Goal: Check status: Check status

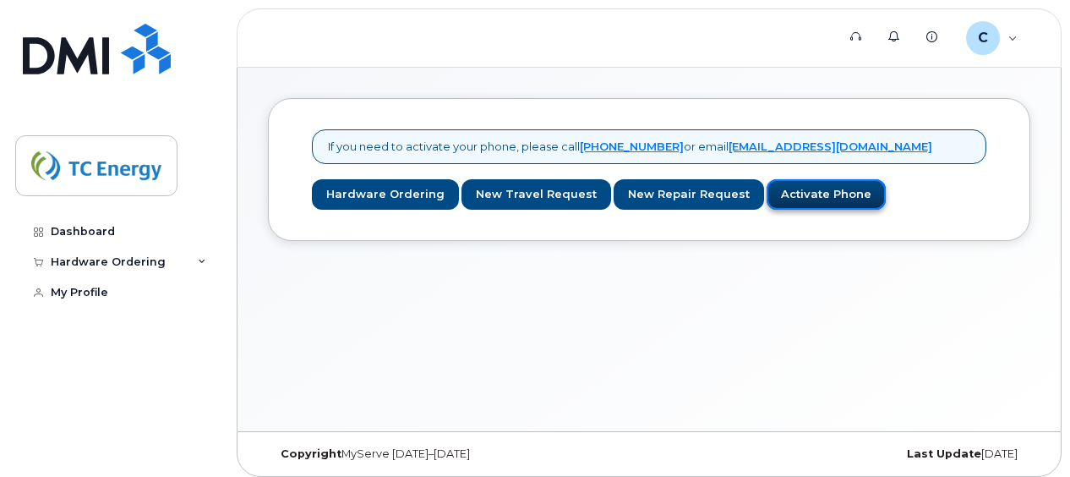
click at [804, 204] on link "Activate Phone" at bounding box center [825, 194] width 119 height 31
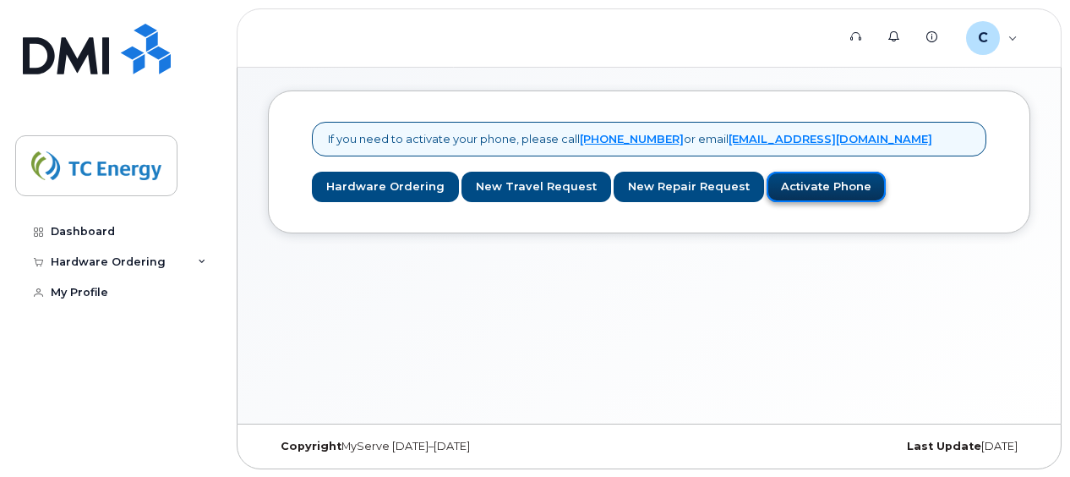
click at [808, 192] on link "Activate Phone" at bounding box center [825, 187] width 119 height 31
click at [204, 267] on div "Hardware Ordering" at bounding box center [117, 262] width 204 height 30
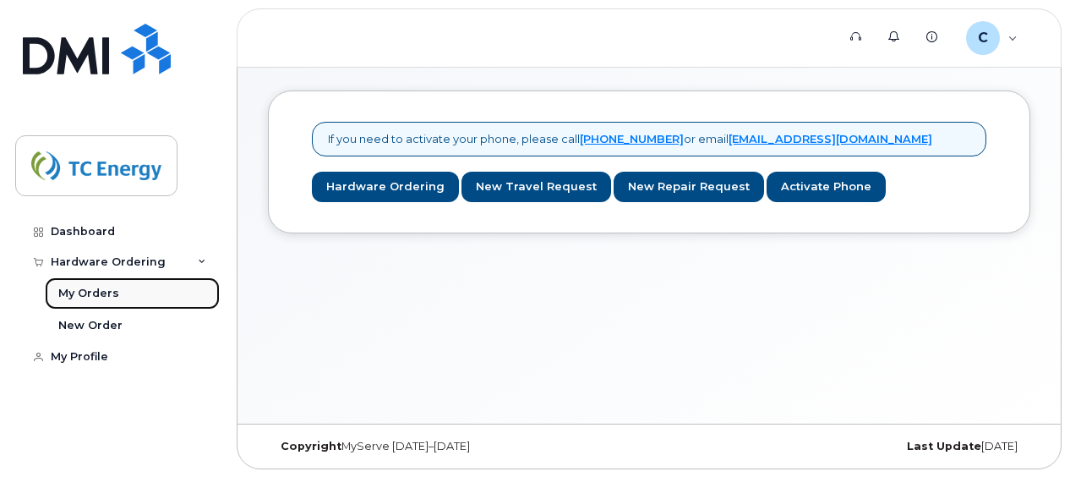
click at [95, 297] on div "My Orders" at bounding box center [88, 293] width 61 height 15
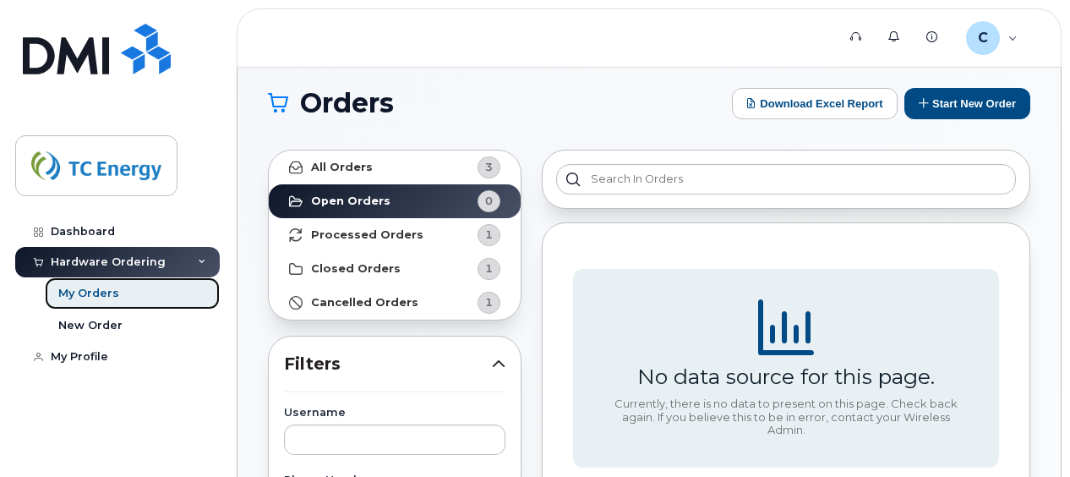
scroll to position [11, 0]
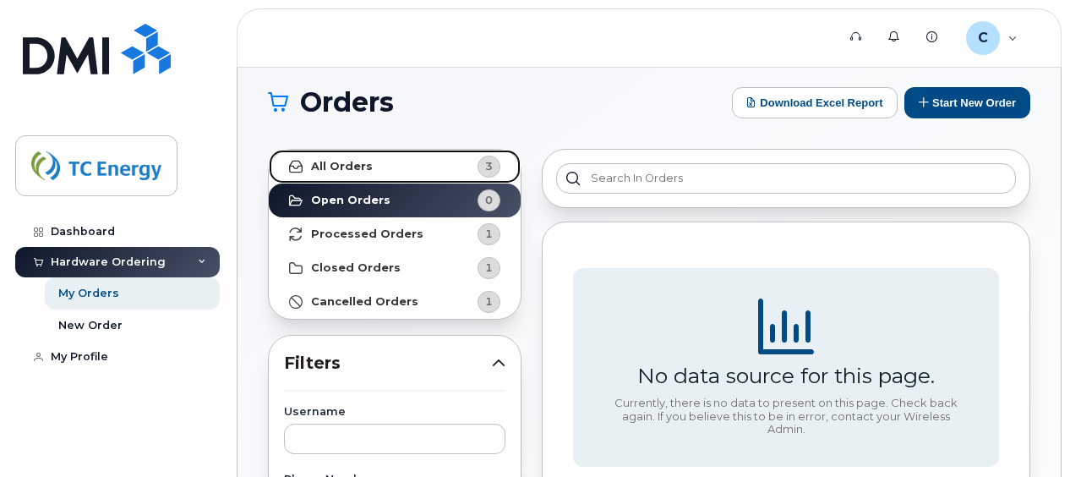
click at [412, 155] on link "All Orders 3" at bounding box center [395, 167] width 252 height 34
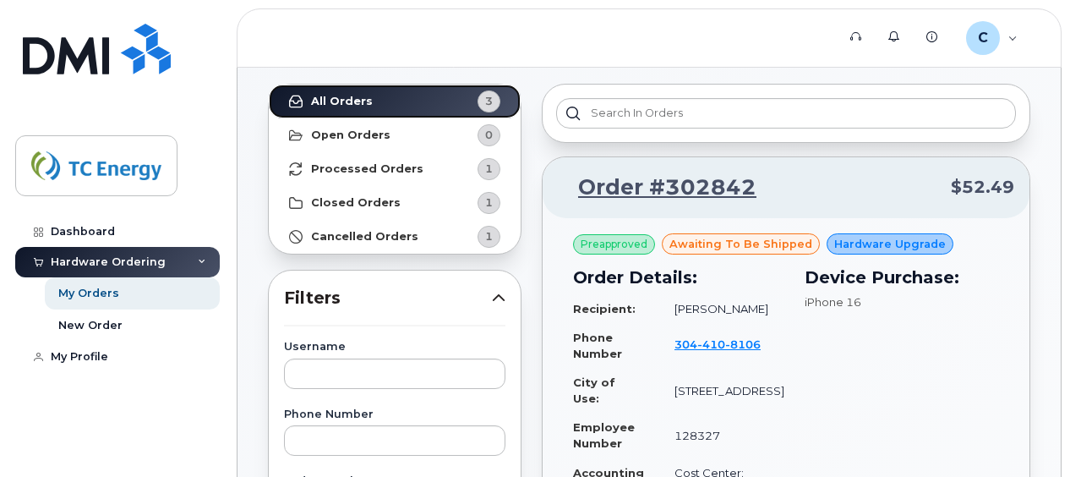
scroll to position [77, 0]
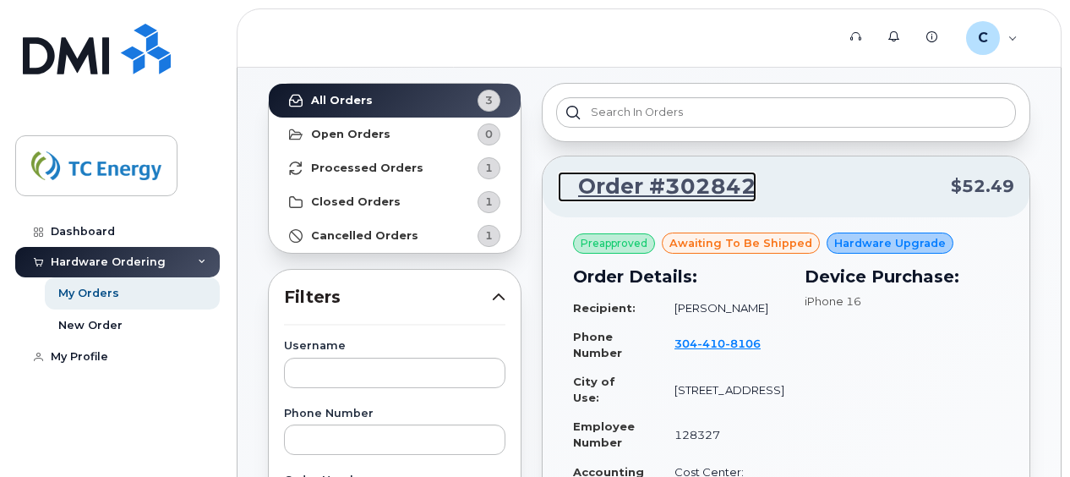
drag, startPoint x: 631, startPoint y: 190, endPoint x: 619, endPoint y: 183, distance: 14.8
click at [619, 183] on link "Order #302842" at bounding box center [657, 187] width 199 height 30
